Goal: Task Accomplishment & Management: Complete application form

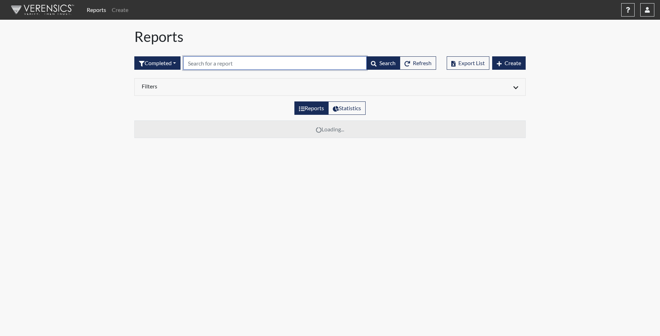
click at [251, 58] on input "text" at bounding box center [274, 62] width 183 height 13
type input "0584"
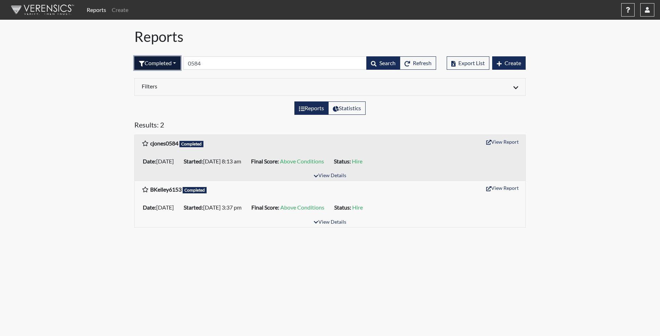
click at [153, 63] on button "Completed" at bounding box center [157, 62] width 46 height 13
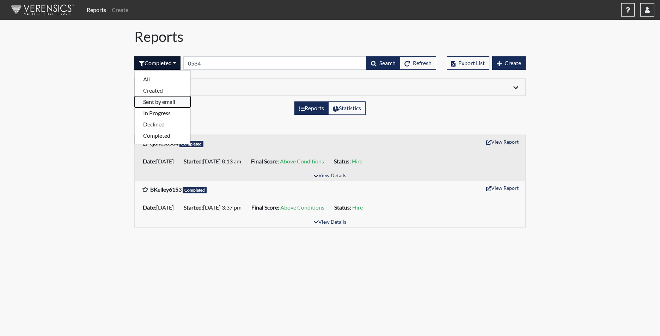
click at [160, 102] on button "Sent by email" at bounding box center [163, 101] width 56 height 11
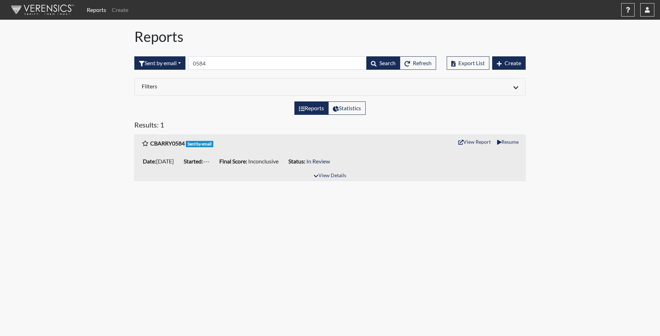
click at [205, 145] on span "Sent by email" at bounding box center [200, 144] width 28 height 6
click at [498, 62] on icon "button" at bounding box center [499, 64] width 5 height 6
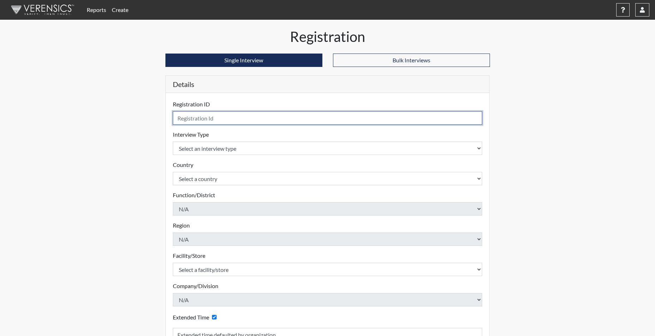
click at [263, 123] on input "text" at bounding box center [328, 117] width 310 height 13
type input "CBARRY0584"
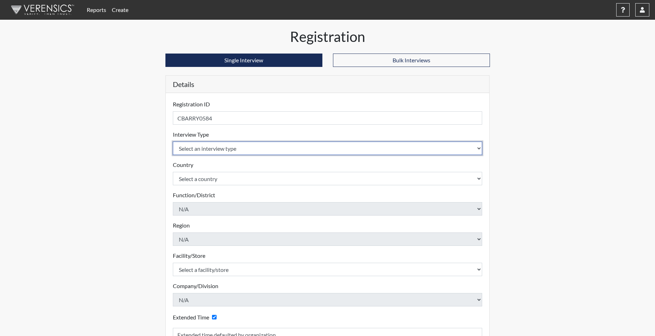
click at [208, 150] on body "Reports Create Help Center × Verensics Best Practices How to successfully use t…" at bounding box center [327, 168] width 655 height 336
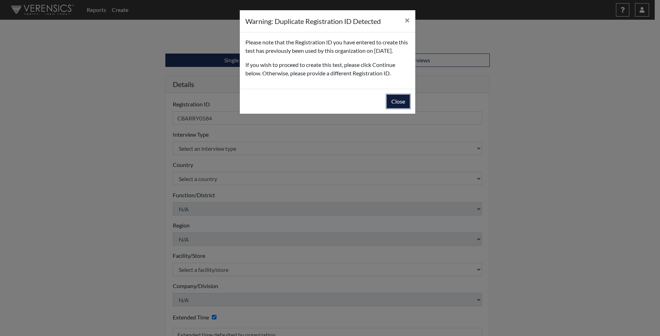
click at [394, 108] on button "Close" at bounding box center [398, 101] width 23 height 13
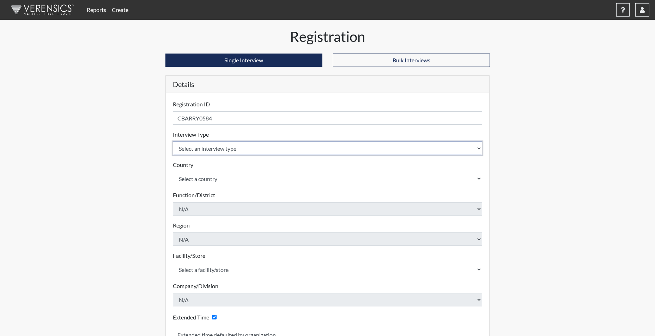
click at [209, 151] on select "Select an interview type Corrections Pre-Employment" at bounding box center [328, 148] width 310 height 13
select select "ff733e93-e1bf-11ea-9c9f-0eff0cf7eb8f"
click at [173, 142] on select "Select an interview type Corrections Pre-Employment" at bounding box center [328, 148] width 310 height 13
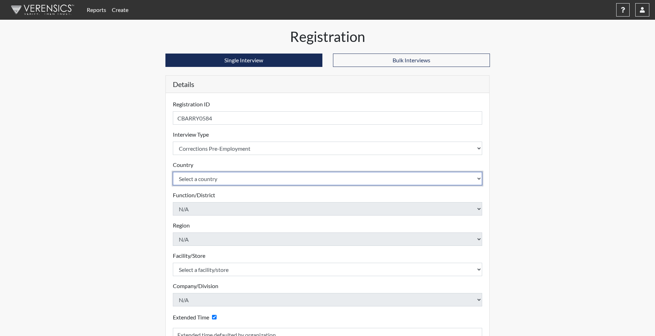
click at [208, 177] on select "Select a country [GEOGRAPHIC_DATA] [GEOGRAPHIC_DATA]" at bounding box center [328, 178] width 310 height 13
select select "united-states-of-[GEOGRAPHIC_DATA]"
click at [173, 172] on select "Select a country [GEOGRAPHIC_DATA] [GEOGRAPHIC_DATA]" at bounding box center [328, 178] width 310 height 13
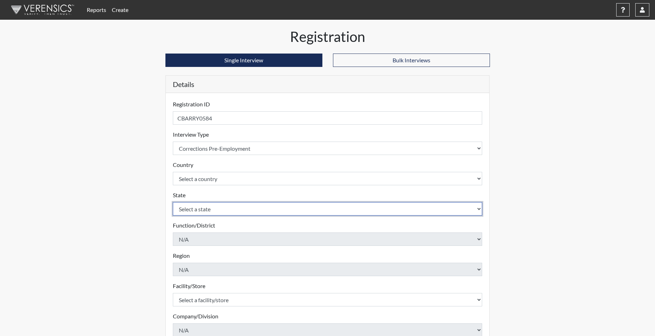
click at [202, 210] on select "Select a state [US_STATE] [US_STATE] [US_STATE] [US_STATE] [US_STATE] [US_STATE…" at bounding box center [328, 208] width 310 height 13
select select "SC"
click at [173, 202] on select "Select a state [US_STATE] [US_STATE] [US_STATE] [US_STATE] [US_STATE] [US_STATE…" at bounding box center [328, 208] width 310 height 13
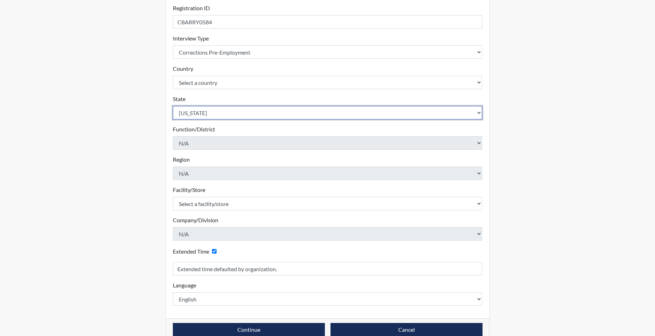
scroll to position [110, 0]
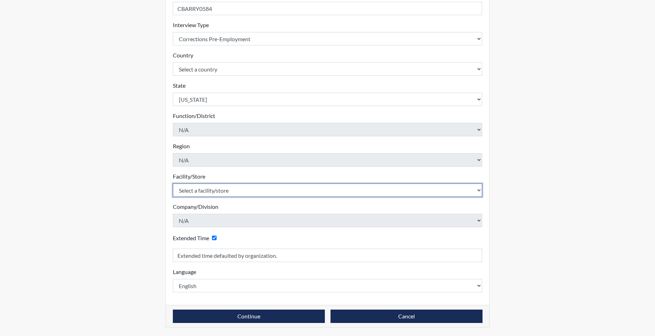
click at [210, 185] on select "Select a facility/store [GEOGRAPHIC_DATA] CI Broad River CI [PERSON_NAME] CI Di…" at bounding box center [328, 190] width 310 height 13
select select "c6e33473-242b-401e-8fed-f89f69c19afd"
click at [173, 184] on select "Select a facility/store [GEOGRAPHIC_DATA] CI Broad River CI [PERSON_NAME] CI Di…" at bounding box center [328, 190] width 310 height 13
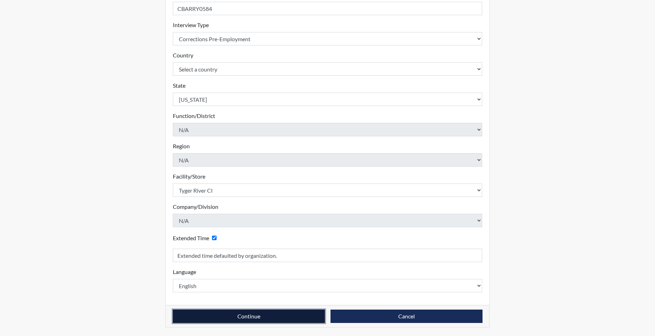
click at [219, 320] on button "Continue" at bounding box center [249, 316] width 152 height 13
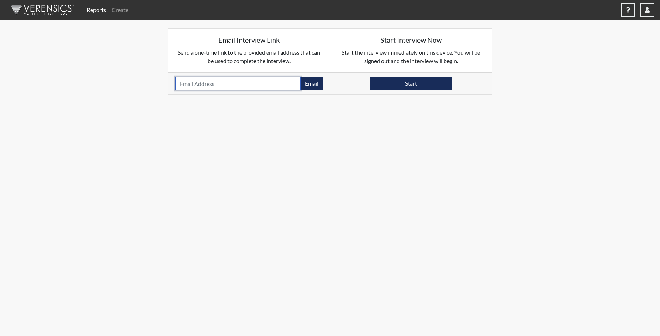
click at [192, 82] on input "email" at bounding box center [238, 83] width 126 height 13
type input "[EMAIL_ADDRESS][DOMAIN_NAME]"
click at [311, 86] on button "Email" at bounding box center [311, 83] width 23 height 13
